Goal: Find specific page/section

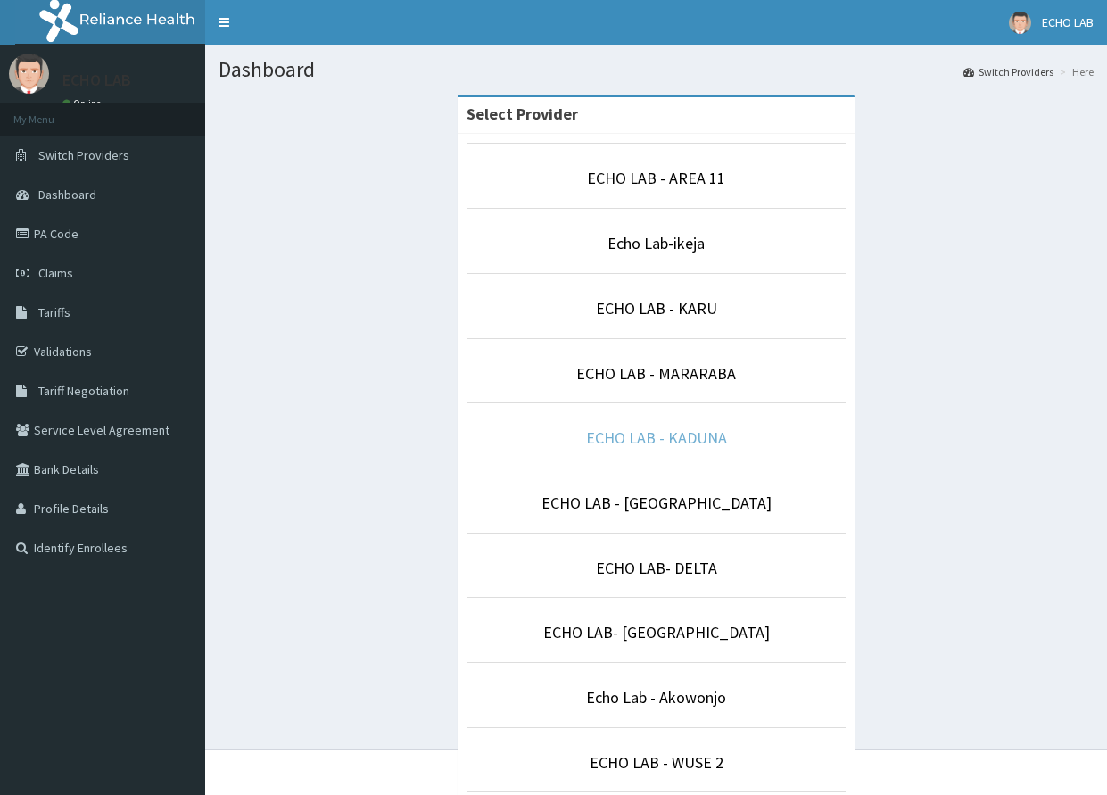
click at [683, 443] on link "ECHO LAB - KADUNA" at bounding box center [656, 437] width 141 height 21
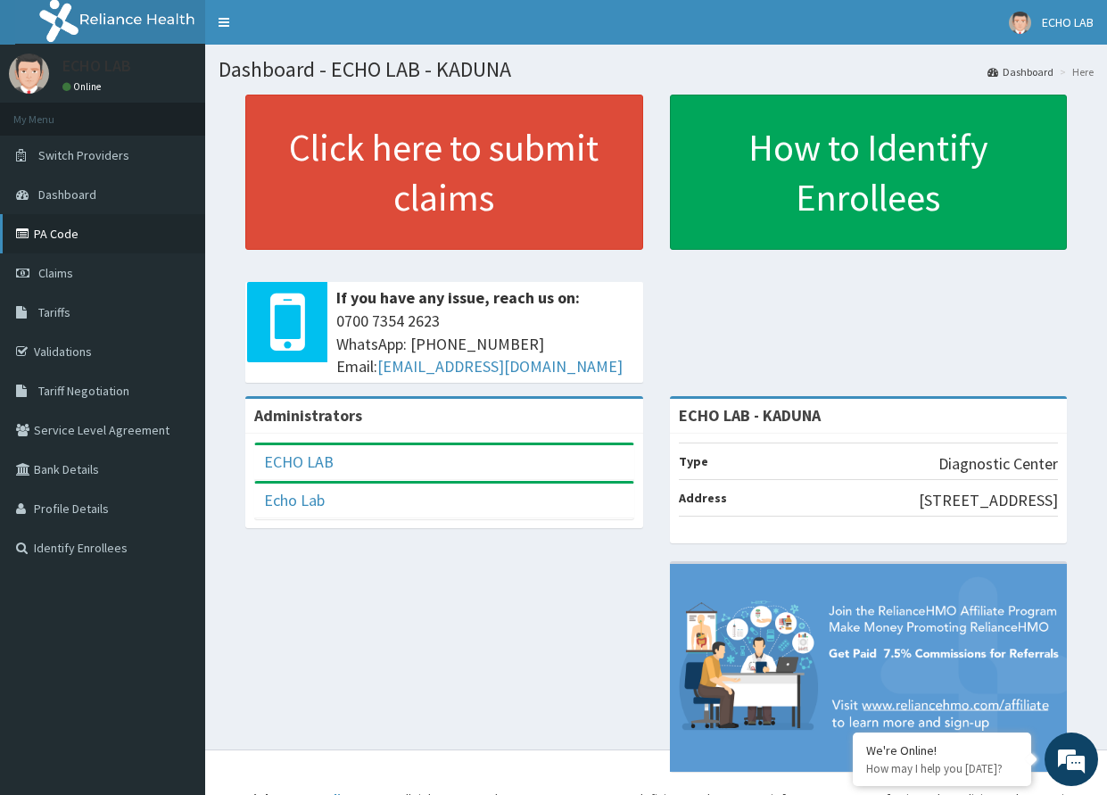
click at [35, 230] on link "PA Code" at bounding box center [102, 233] width 205 height 39
